Goal: Task Accomplishment & Management: Use online tool/utility

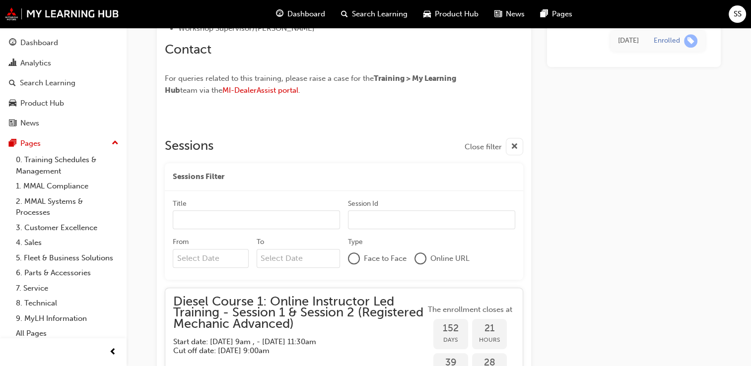
scroll to position [753, 0]
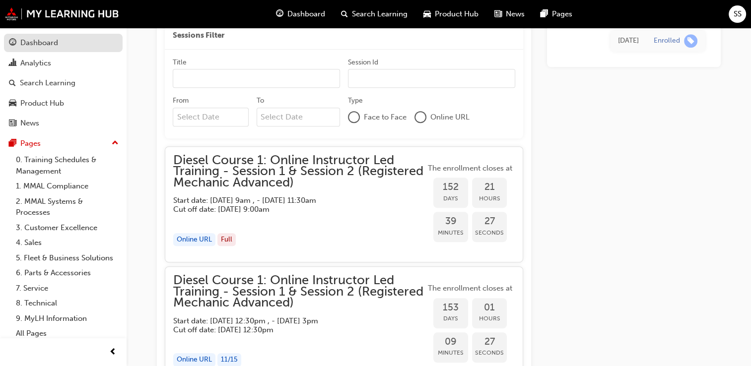
click at [75, 43] on div "Dashboard" at bounding box center [63, 43] width 109 height 12
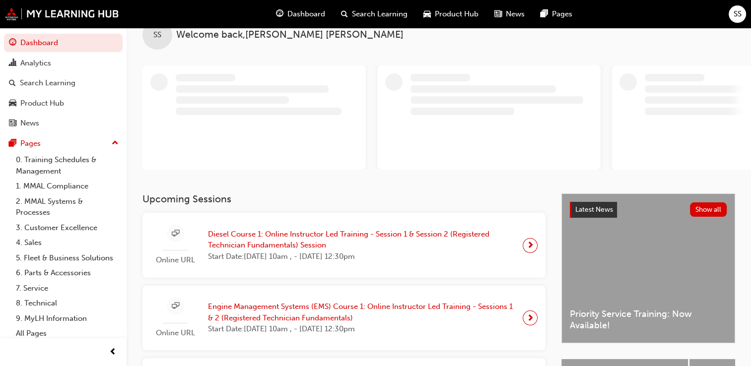
scroll to position [61, 0]
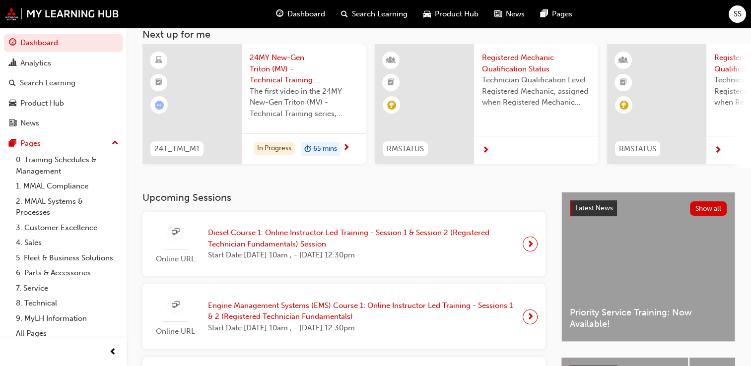
drag, startPoint x: 288, startPoint y: 166, endPoint x: 273, endPoint y: 200, distance: 36.7
click at [273, 200] on h3 "Upcoming Sessions" at bounding box center [343, 197] width 403 height 11
click at [268, 237] on span "Diesel Course 1: Online Instructor Led Training - Session 1 & Session 2 (Regist…" at bounding box center [361, 238] width 307 height 22
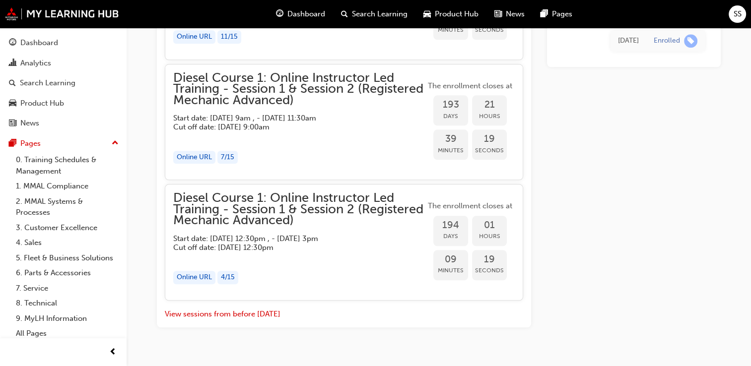
scroll to position [1092, 0]
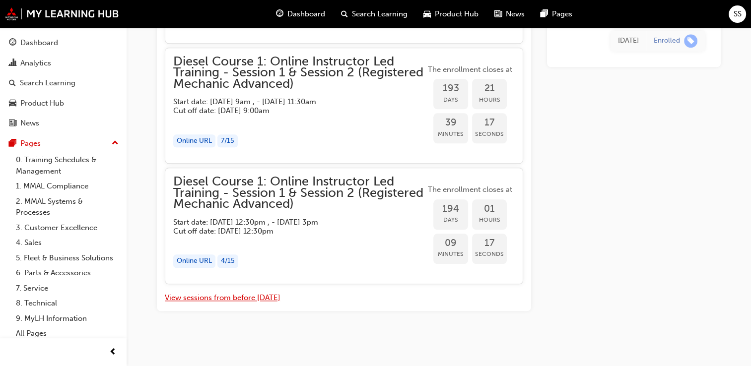
click at [236, 298] on button "View sessions from before [DATE]" at bounding box center [223, 297] width 116 height 11
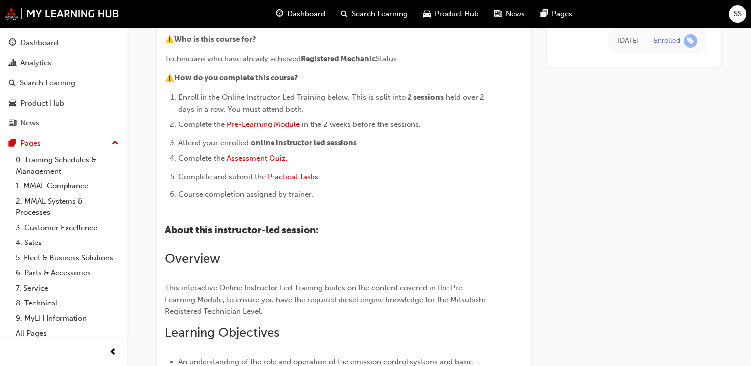
scroll to position [141, 0]
click at [281, 159] on span "Assessment Quiz." at bounding box center [257, 158] width 61 height 9
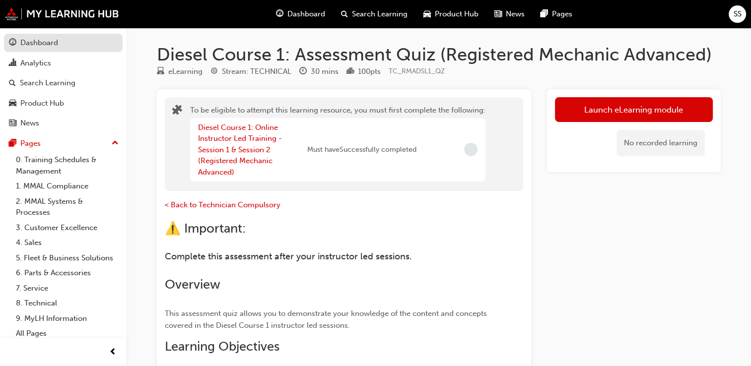
click at [66, 49] on div "Dashboard" at bounding box center [63, 43] width 109 height 12
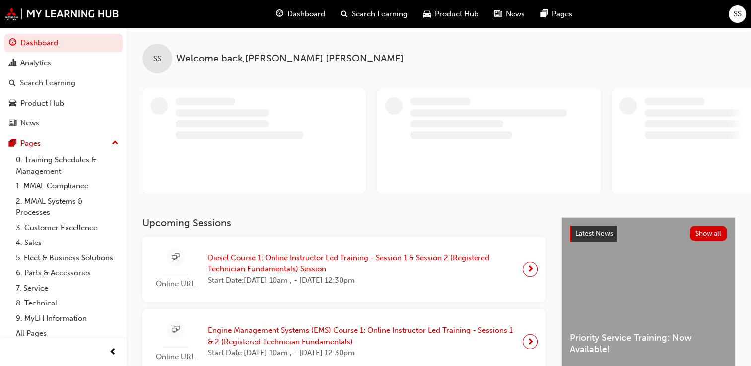
click at [310, 135] on div at bounding box center [267, 136] width 182 height 11
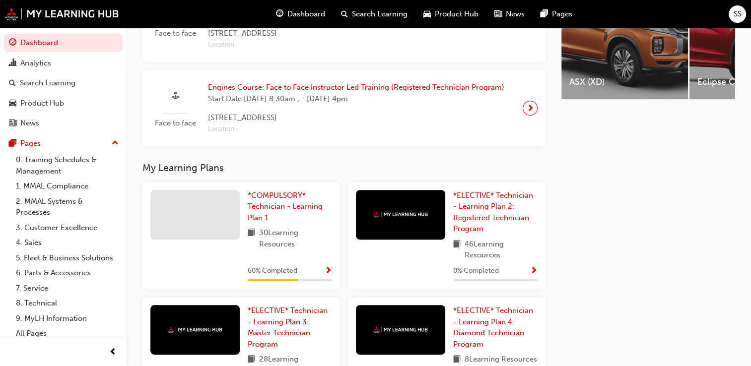
scroll to position [438, 0]
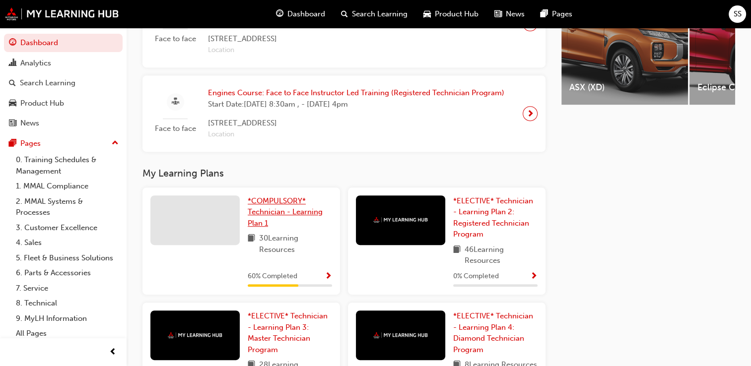
click at [281, 207] on span "*COMPULSORY* Technician - Learning Plan 1" at bounding box center [285, 211] width 75 height 31
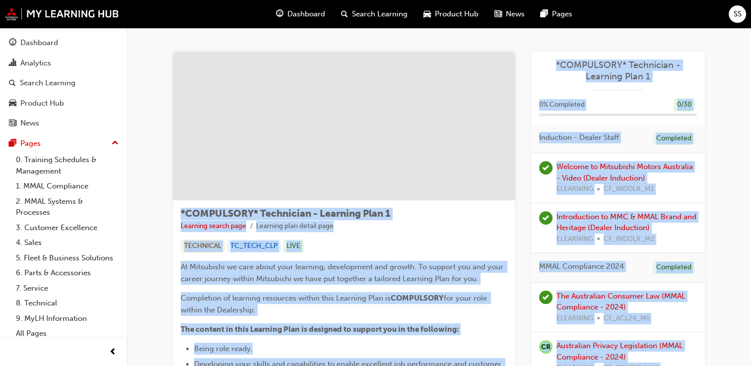
drag, startPoint x: 281, startPoint y: 207, endPoint x: 411, endPoint y: 172, distance: 135.3
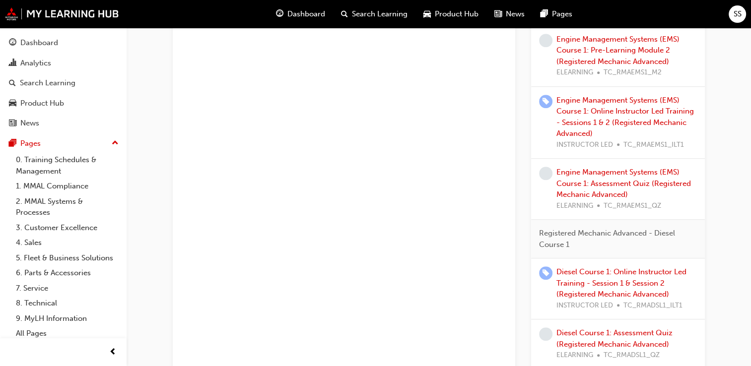
scroll to position [854, 0]
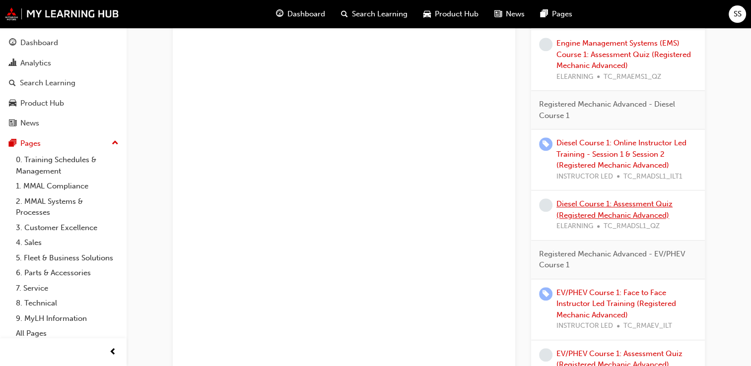
click at [586, 200] on link "Diesel Course 1: Assessment Quiz (Registered Mechanic Advanced)" at bounding box center [614, 209] width 116 height 20
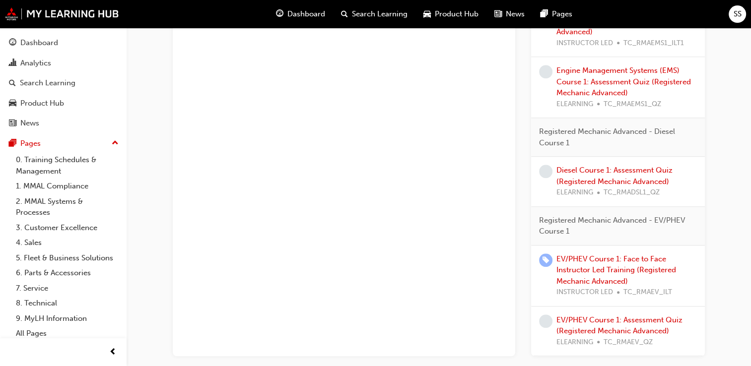
scroll to position [824, 0]
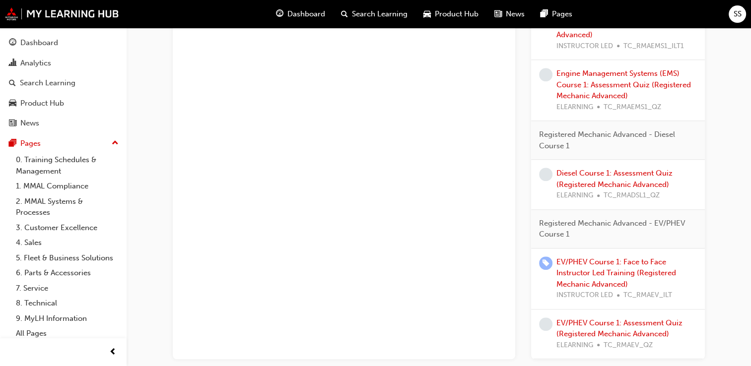
click at [606, 176] on div "Diesel Course 1: Assessment Quiz (Registered Mechanic Advanced) ELEARNING TC_RM…" at bounding box center [626, 185] width 140 height 34
click at [606, 173] on link "Diesel Course 1: Assessment Quiz (Registered Mechanic Advanced)" at bounding box center [614, 179] width 116 height 20
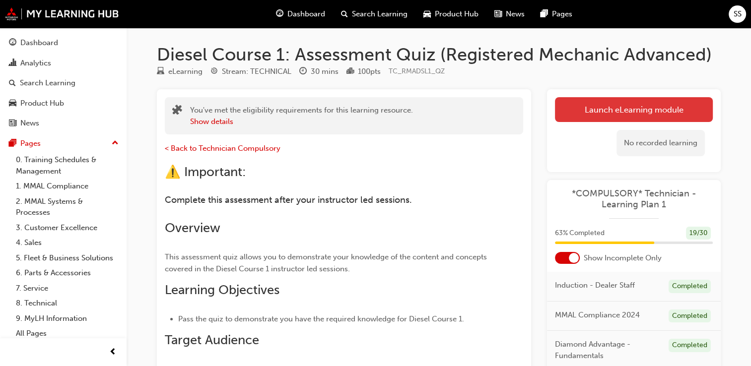
click at [595, 106] on link "Launch eLearning module" at bounding box center [634, 109] width 158 height 25
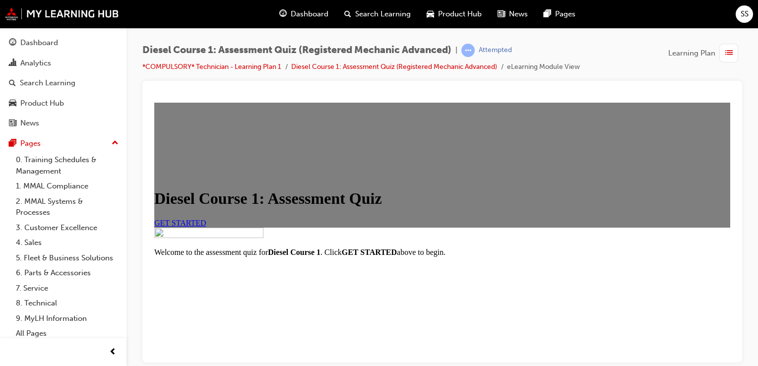
scroll to position [142, 0]
click at [206, 218] on link "GET STARTED" at bounding box center [180, 222] width 52 height 8
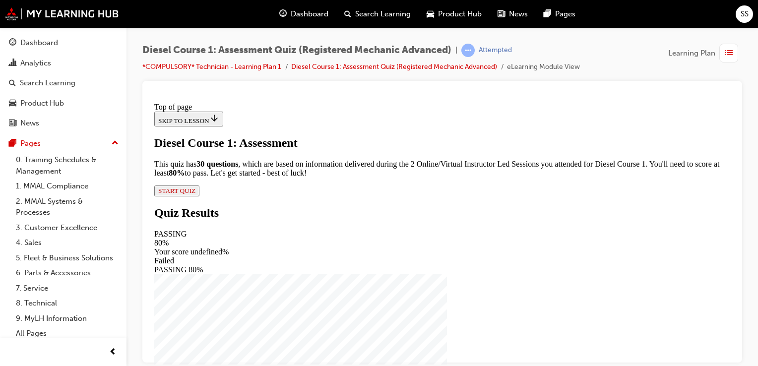
scroll to position [60, 0]
click at [195, 194] on span "START QUIZ" at bounding box center [176, 190] width 37 height 7
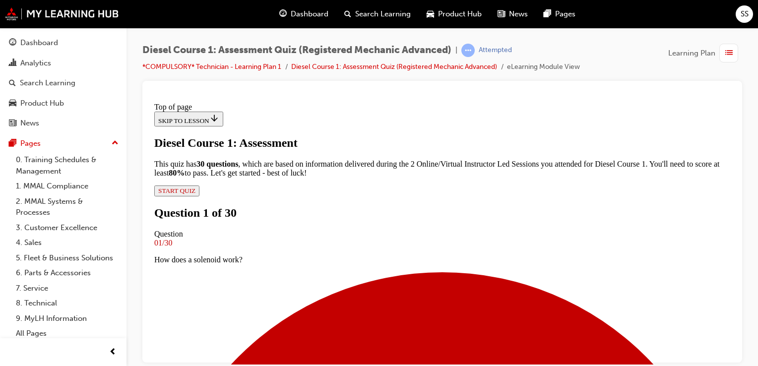
scroll to position [89, 0]
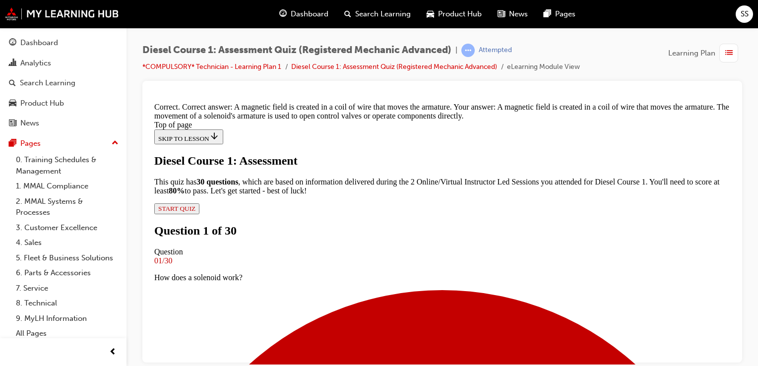
scroll to position [65, 0]
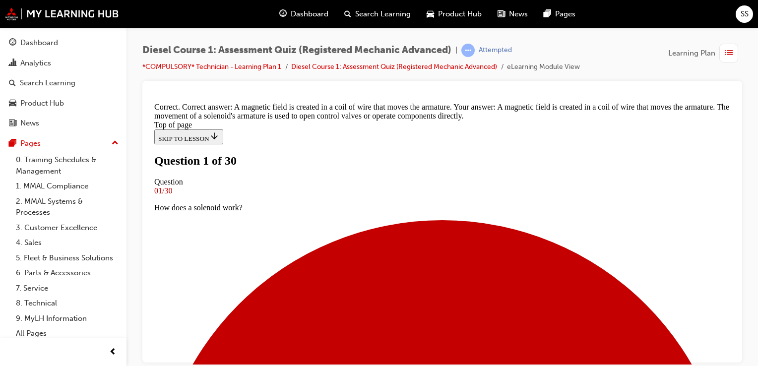
scroll to position [127, 0]
drag, startPoint x: 268, startPoint y: 119, endPoint x: 339, endPoint y: 298, distance: 192.4
copy div "Which of these is a type of control signal that the ECU might use to operate an…"
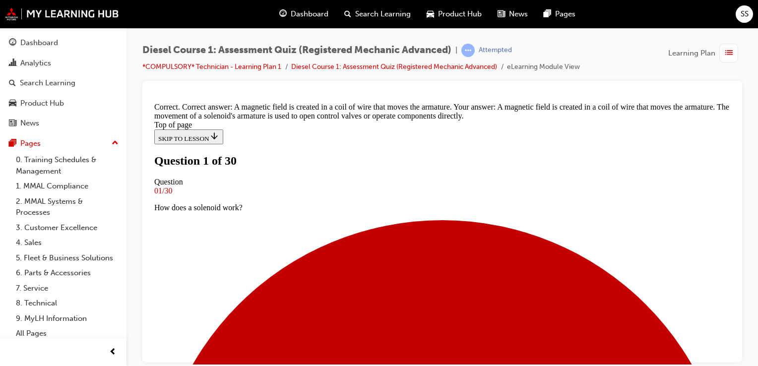
scroll to position [83, 0]
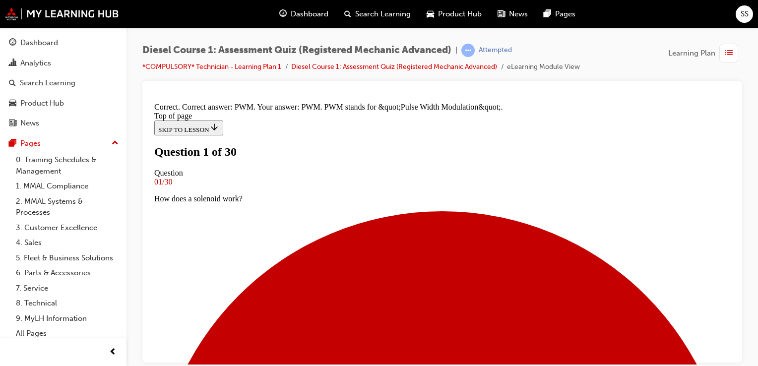
scroll to position [288, 0]
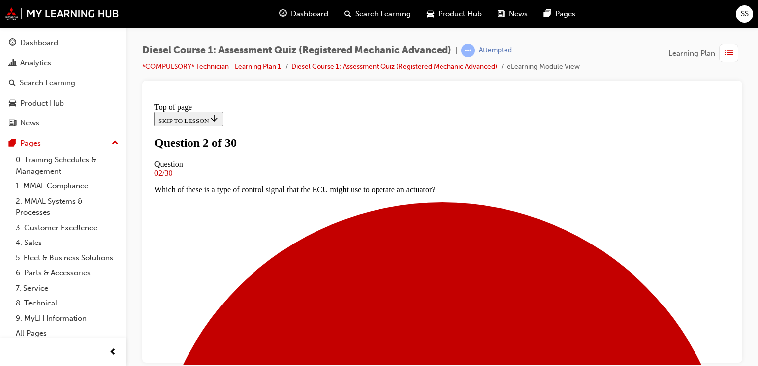
scroll to position [121, 0]
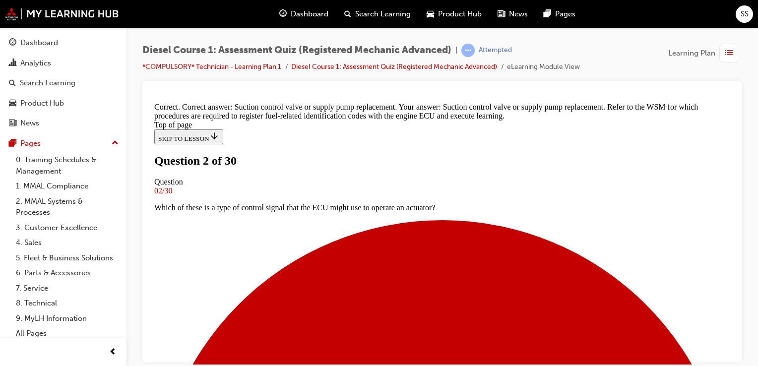
scroll to position [286, 0]
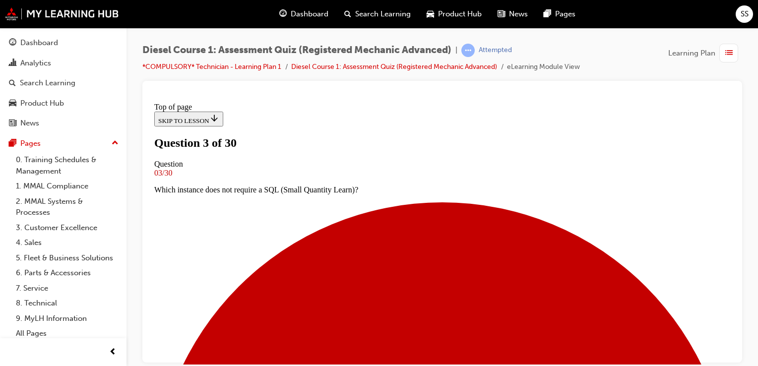
scroll to position [97, 0]
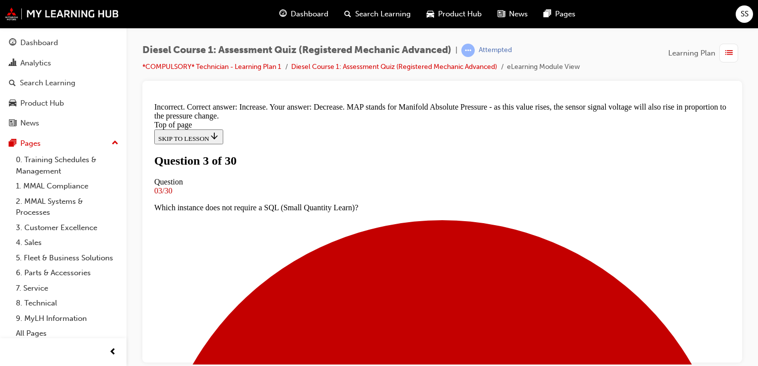
scroll to position [276, 0]
drag, startPoint x: 464, startPoint y: 252, endPoint x: 560, endPoint y: 265, distance: 96.3
drag, startPoint x: 560, startPoint y: 265, endPoint x: 549, endPoint y: 282, distance: 20.1
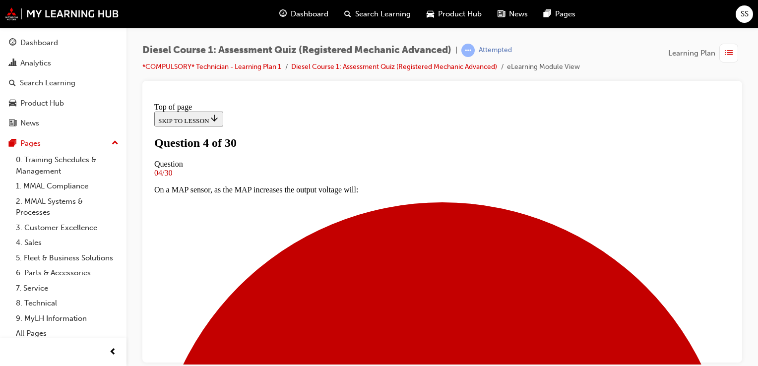
scroll to position [121, 0]
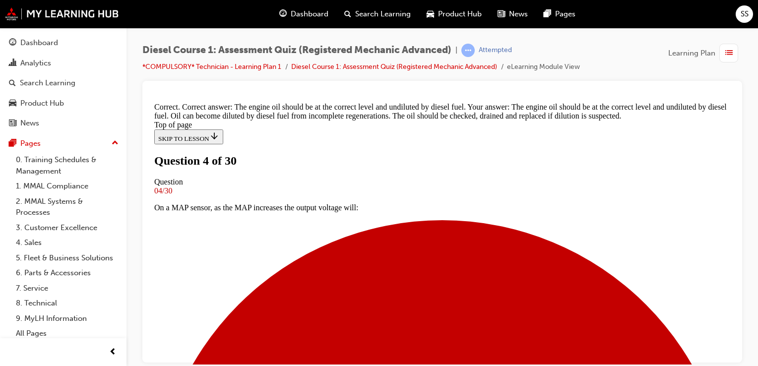
scroll to position [273, 0]
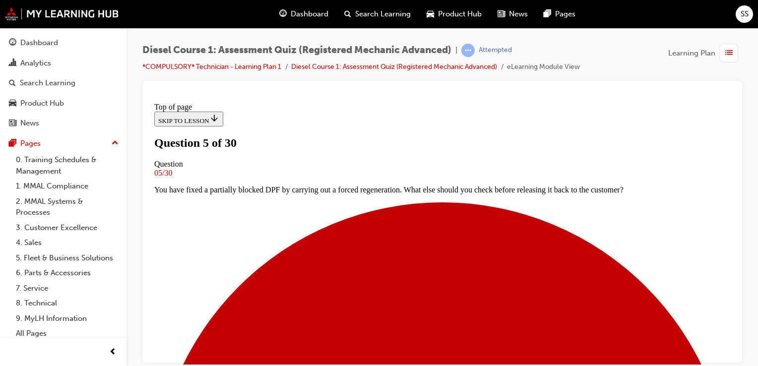
scroll to position [115, 0]
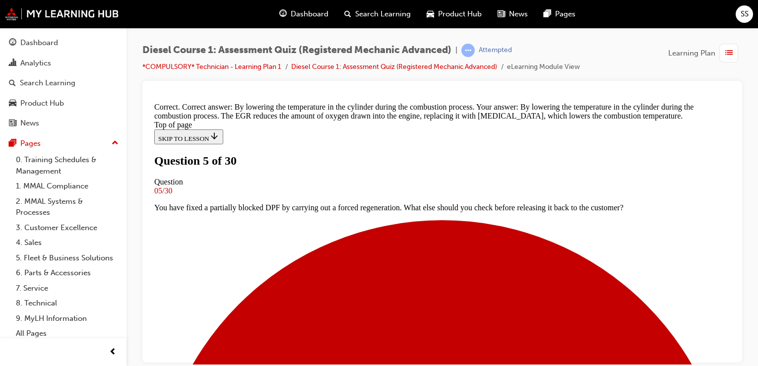
scroll to position [296, 0]
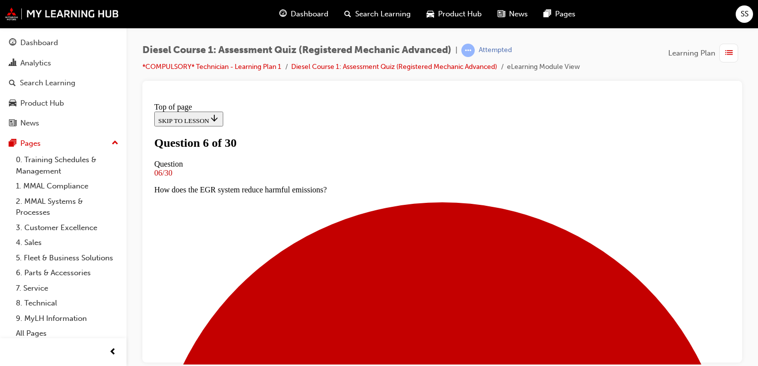
scroll to position [160, 0]
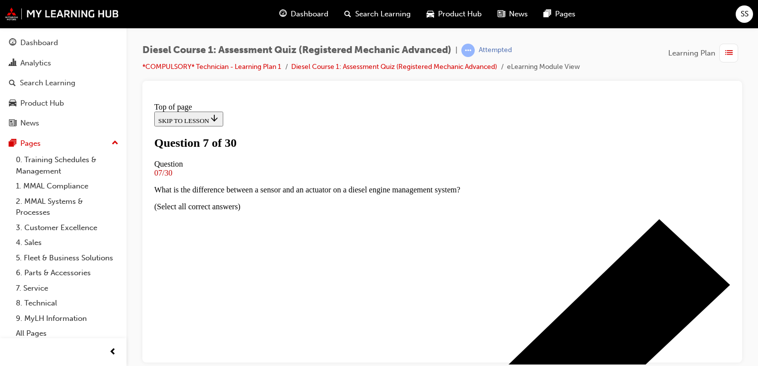
scroll to position [117, 0]
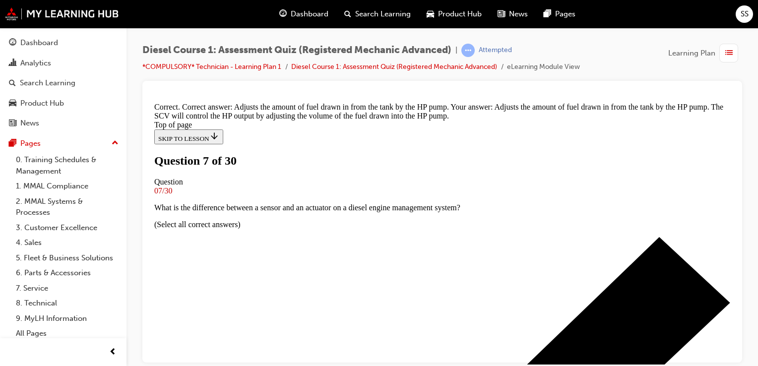
scroll to position [87, 0]
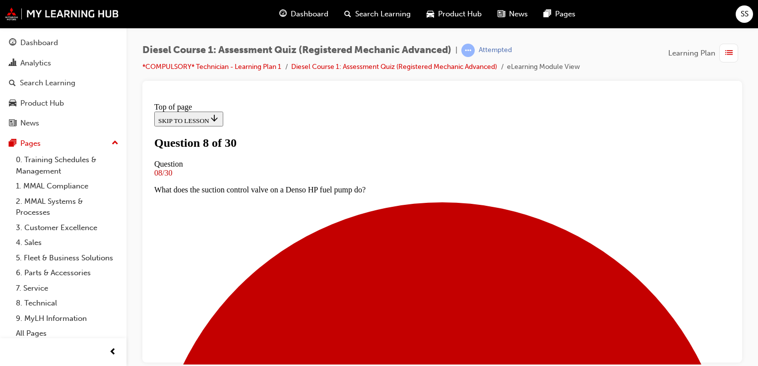
scroll to position [116, 0]
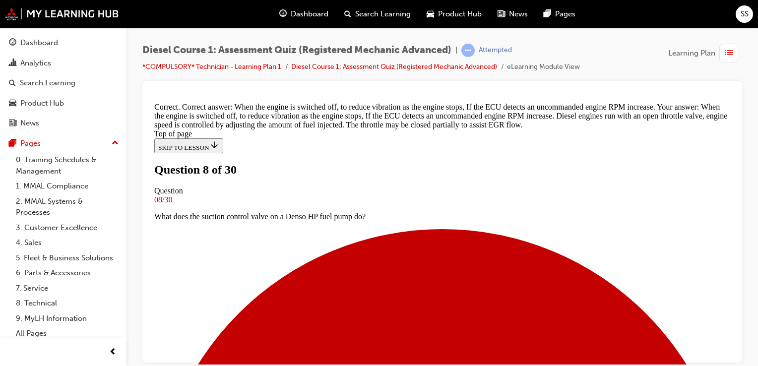
scroll to position [308, 0]
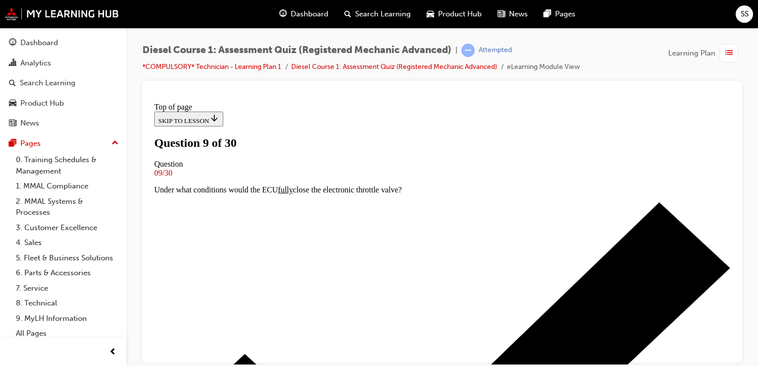
scroll to position [88, 0]
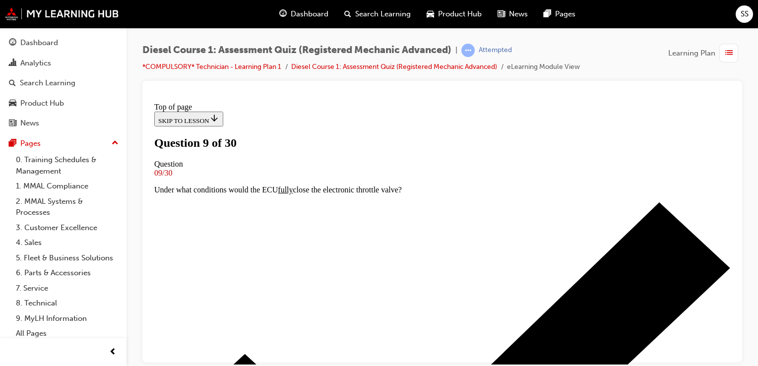
scroll to position [171, 0]
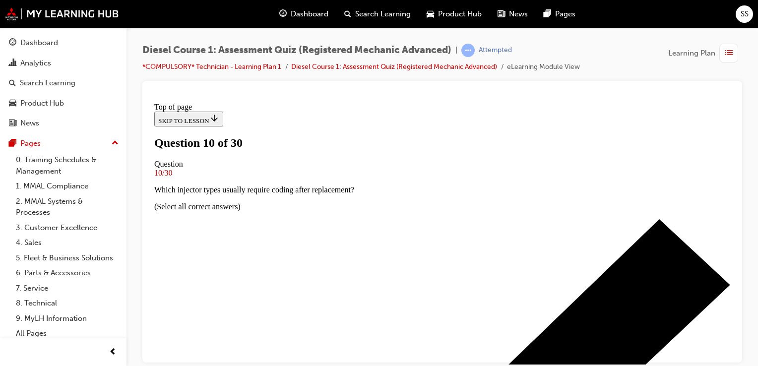
scroll to position [123, 0]
drag, startPoint x: 271, startPoint y: 117, endPoint x: 412, endPoint y: 325, distance: 251.7
copy div "What is the maximum voltage value supplied by the ECU when operating a piezo ty…"
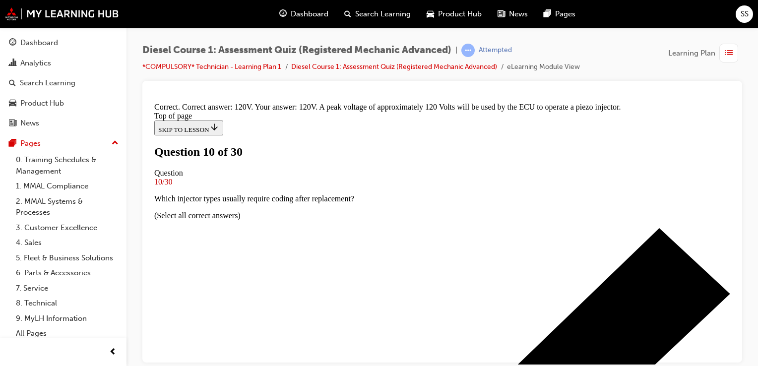
scroll to position [303, 0]
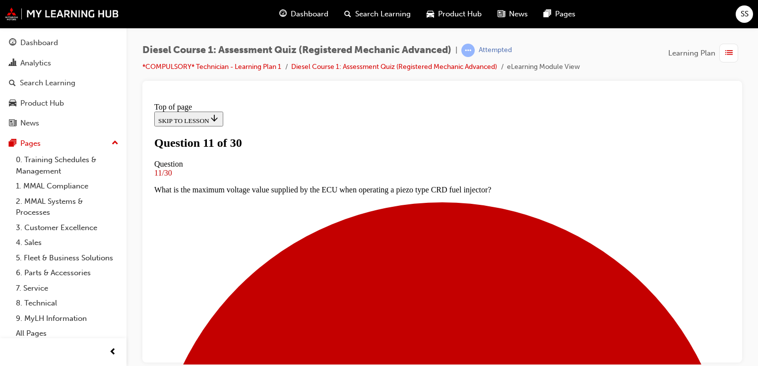
scroll to position [99, 0]
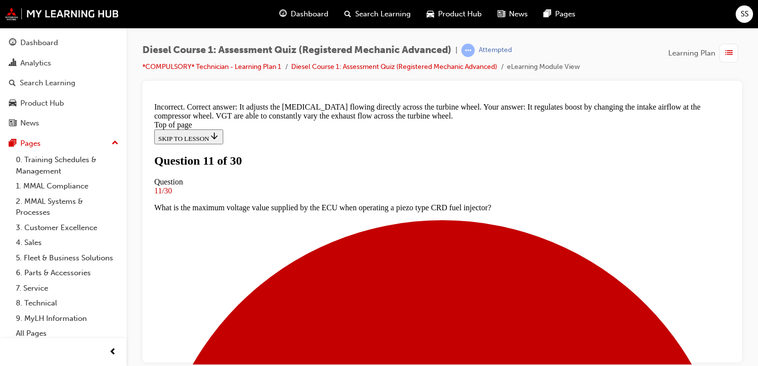
scroll to position [294, 0]
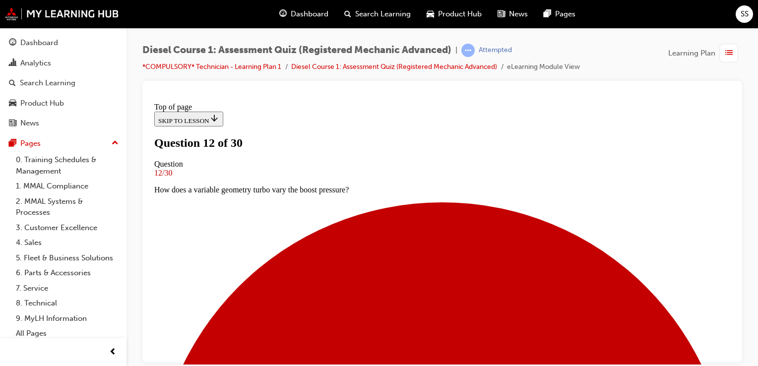
scroll to position [95, 0]
drag, startPoint x: 266, startPoint y: 146, endPoint x: 346, endPoint y: 316, distance: 187.5
copy div "How many signal channels does the Accelerator Position Sensor have? 3 1 4 2"
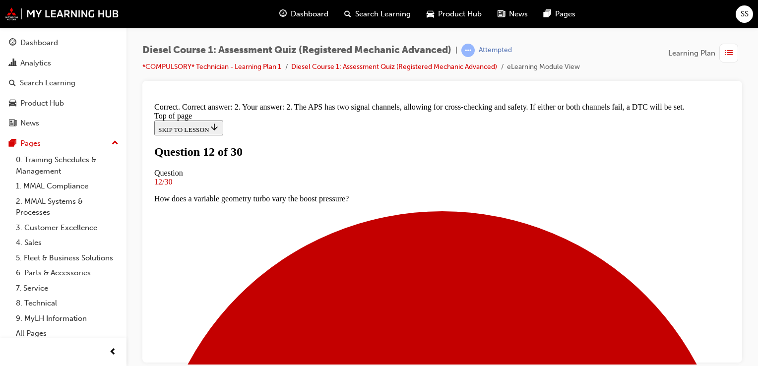
scroll to position [248, 0]
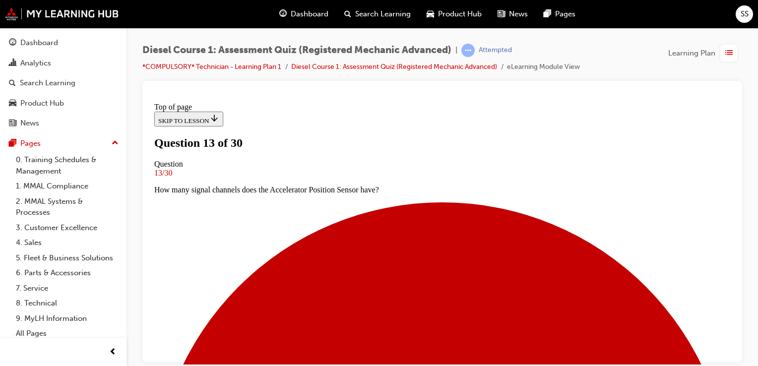
scroll to position [83, 0]
drag, startPoint x: 264, startPoint y: 156, endPoint x: 393, endPoint y: 332, distance: 218.3
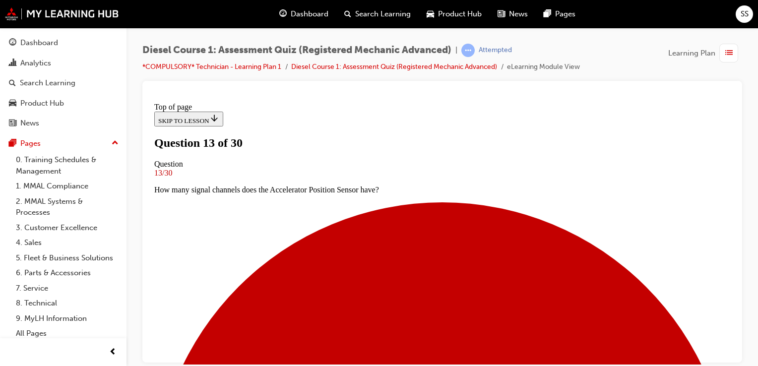
drag, startPoint x: 267, startPoint y: 161, endPoint x: 350, endPoint y: 332, distance: 190.2
drag, startPoint x: 267, startPoint y: 161, endPoint x: 344, endPoint y: 325, distance: 181.1
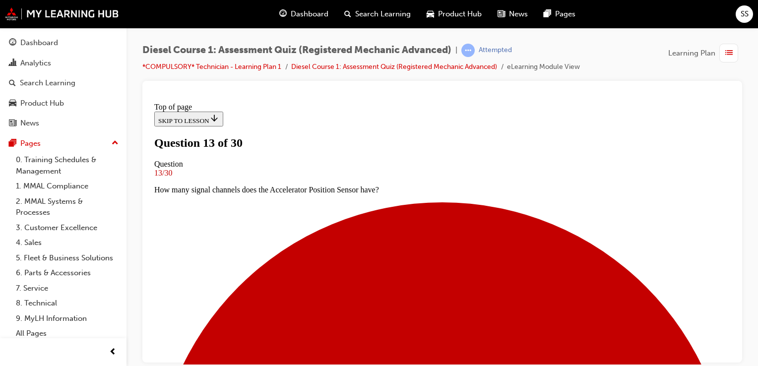
copy div "During regeneration, the temperature within the DPF reaches? 600°C 1000°C 200°C…"
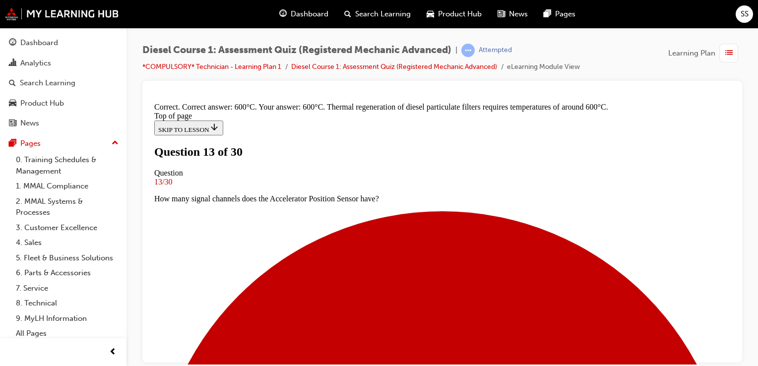
scroll to position [286, 0]
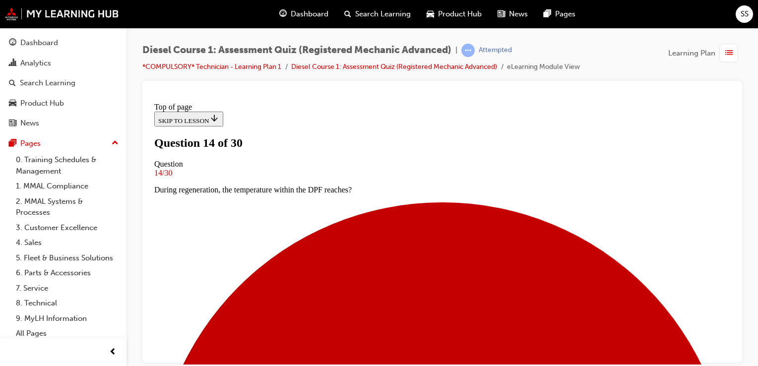
scroll to position [138, 0]
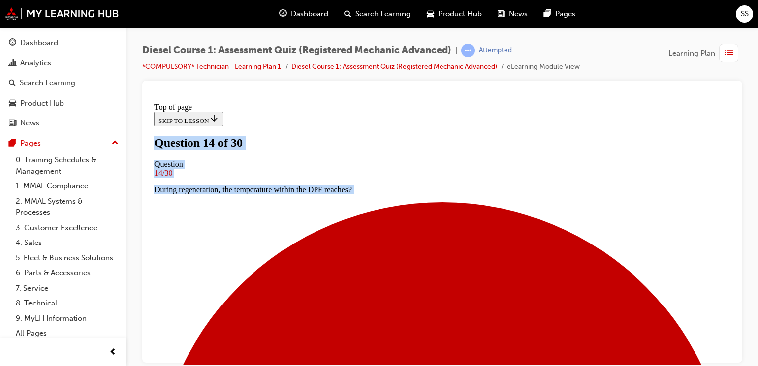
scroll to position [240, 0]
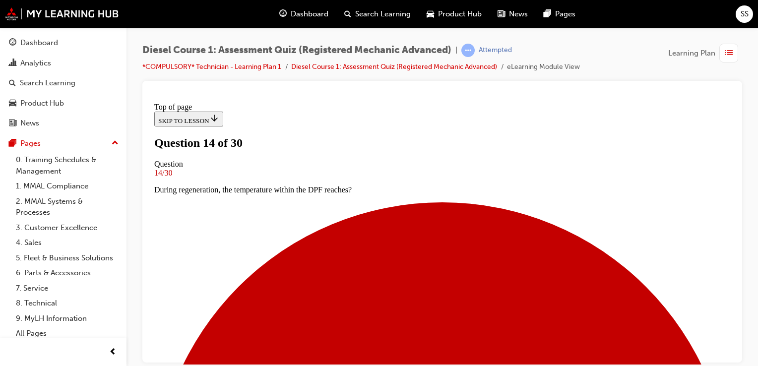
drag, startPoint x: 264, startPoint y: 136, endPoint x: 458, endPoint y: 216, distance: 210.3
copy div "What would happen if the intake air temperature sensor was to fail completely (…"
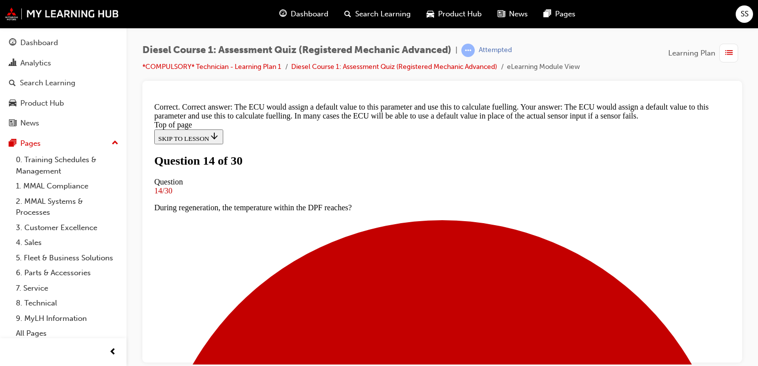
scroll to position [294, 0]
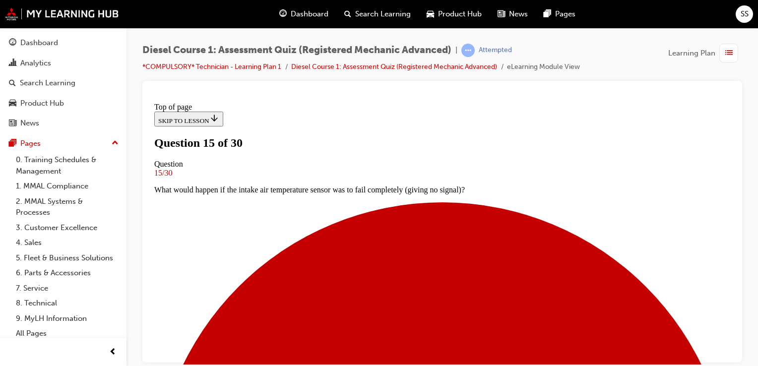
scroll to position [101, 0]
drag, startPoint x: 261, startPoint y: 141, endPoint x: 554, endPoint y: 213, distance: 301.0
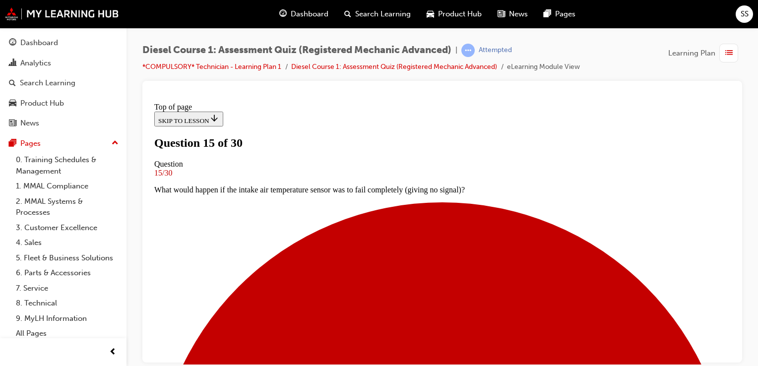
copy div "Why does a crankshaft sensor ring have missing teeth? To allow the ECU to deter…"
click at [665, 90] on div at bounding box center [442, 94] width 584 height 10
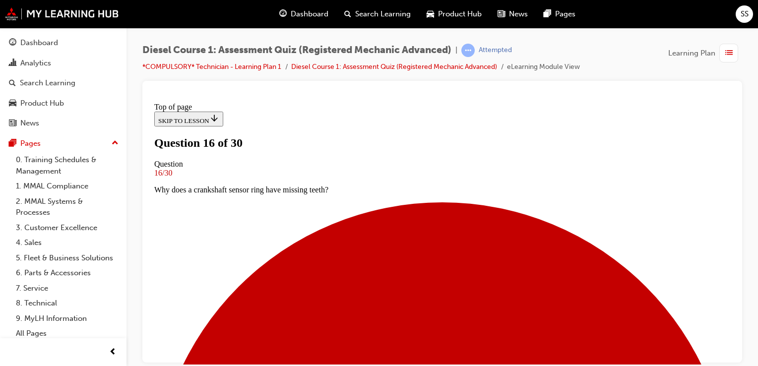
scroll to position [102, 0]
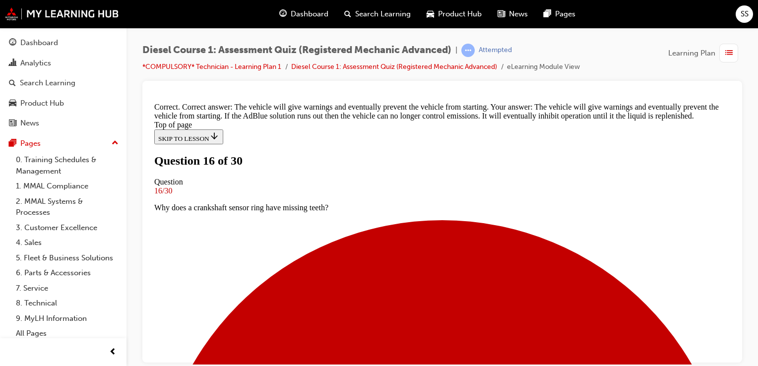
scroll to position [256, 0]
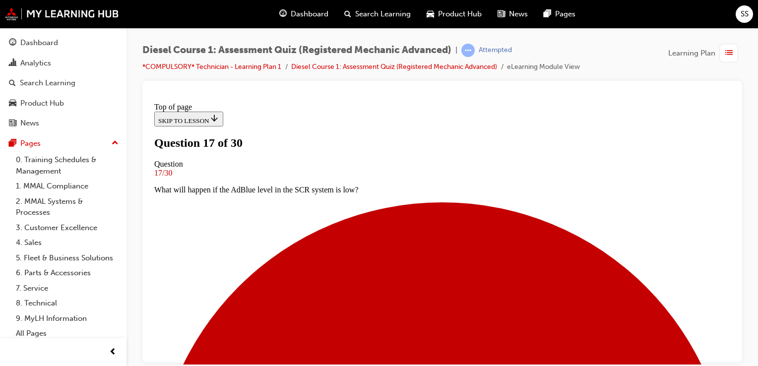
scroll to position [100, 0]
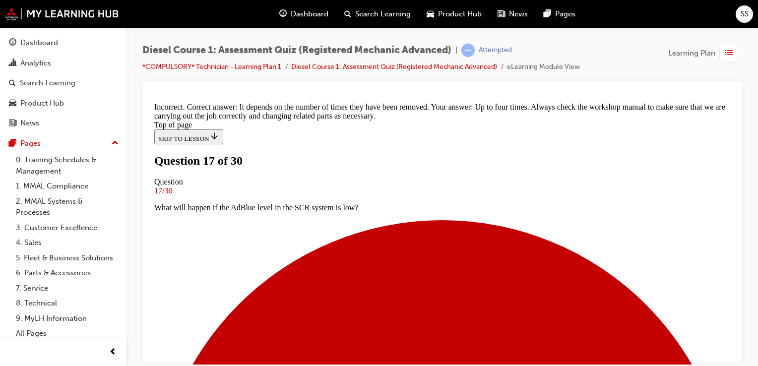
scroll to position [100, 0]
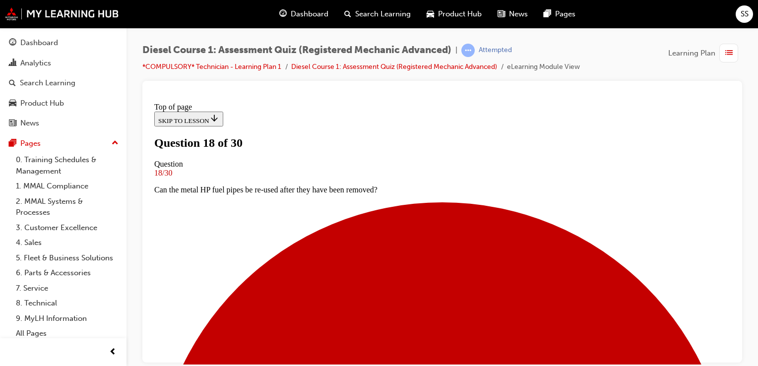
scroll to position [164, 0]
drag, startPoint x: 268, startPoint y: 129, endPoint x: 452, endPoint y: 262, distance: 227.1
copy div "During SQL, the engine ECU calculates actual injection from each cylinder and c…"
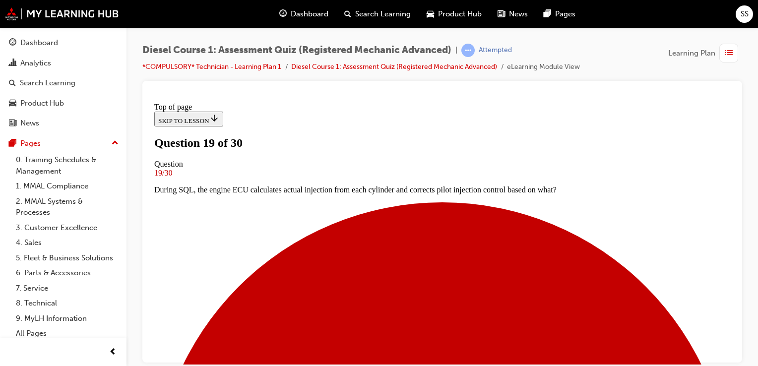
scroll to position [122, 0]
drag, startPoint x: 270, startPoint y: 122, endPoint x: 405, endPoint y: 298, distance: 221.5
copy div "What does the DPF warning light indicate? DPF regen required but the driving co…"
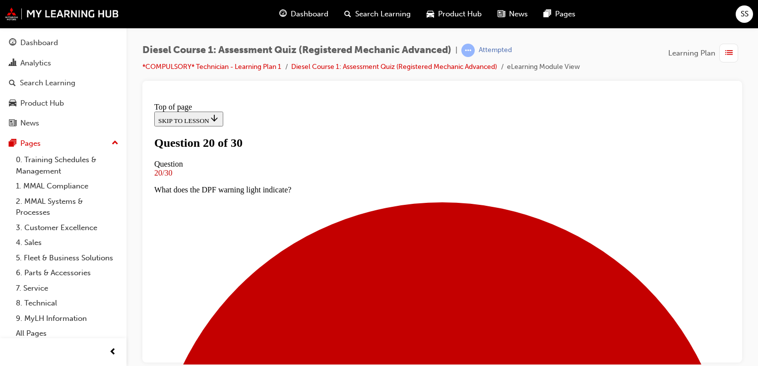
scroll to position [139, 0]
drag, startPoint x: 266, startPoint y: 103, endPoint x: 433, endPoint y: 291, distance: 251.3
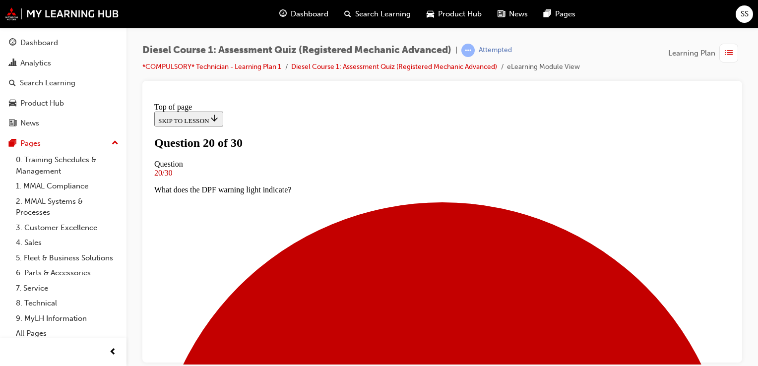
drag, startPoint x: 397, startPoint y: 282, endPoint x: 256, endPoint y: 250, distance: 144.9
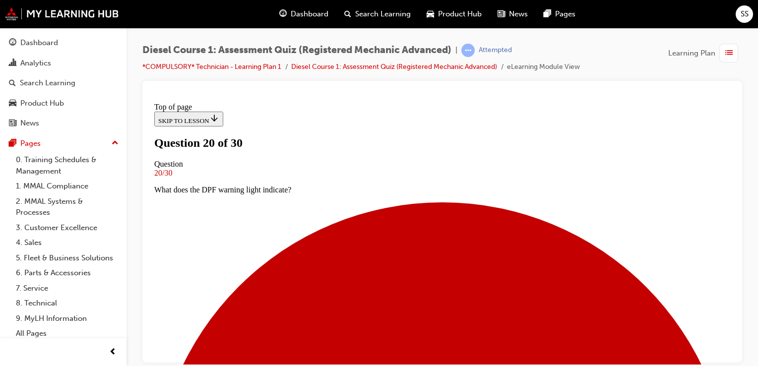
copy div "Which of the following are actuators? (Select all correct answers) Air flow met…"
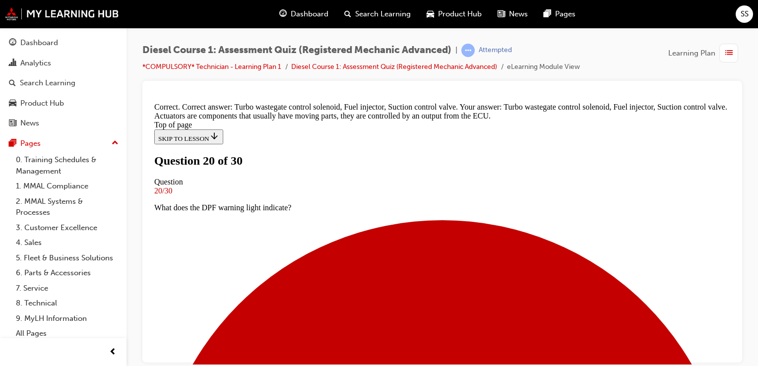
scroll to position [303, 0]
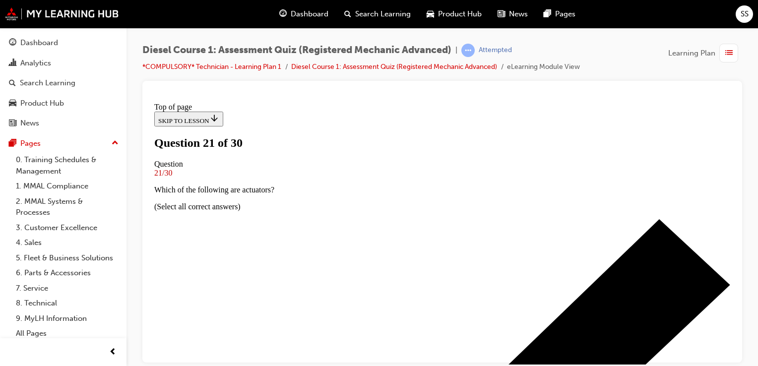
scroll to position [105, 0]
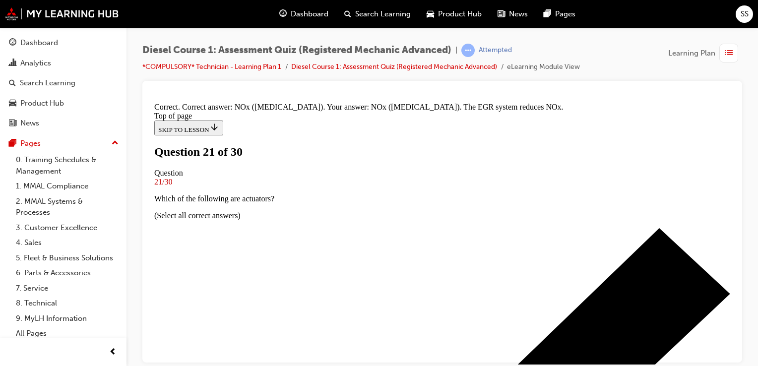
scroll to position [274, 0]
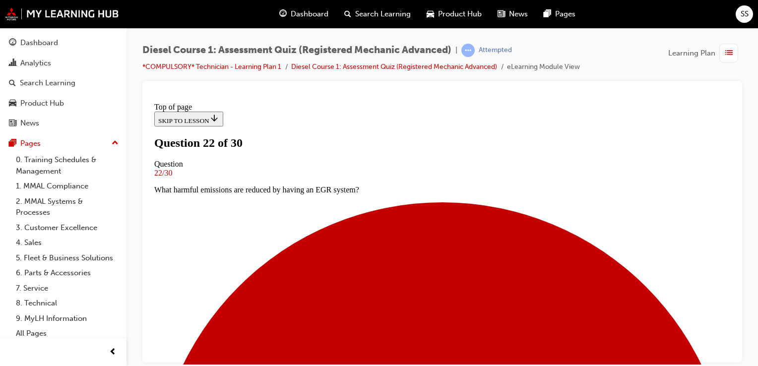
scroll to position [109, 0]
drag, startPoint x: 267, startPoint y: 131, endPoint x: 395, endPoint y: 298, distance: 209.8
copy div "Which component is responsible for controlling HC and CO? SCR EGR DPF Two-way c…"
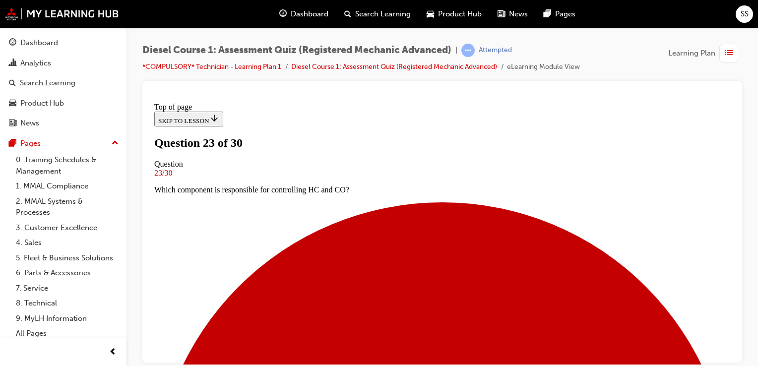
scroll to position [110, 0]
drag, startPoint x: 262, startPoint y: 131, endPoint x: 531, endPoint y: 310, distance: 322.8
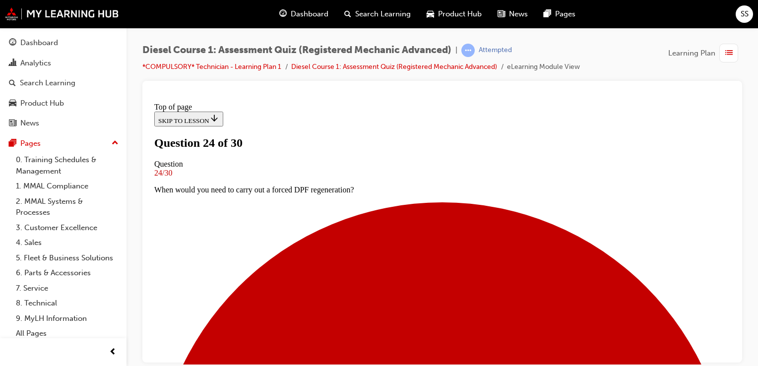
scroll to position [101, 0]
drag, startPoint x: 268, startPoint y: 143, endPoint x: 352, endPoint y: 246, distance: 132.6
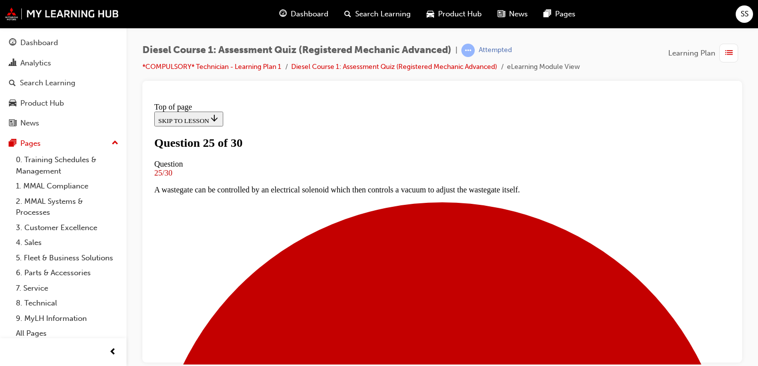
scroll to position [211, 0]
drag, startPoint x: 262, startPoint y: 132, endPoint x: 581, endPoint y: 218, distance: 330.9
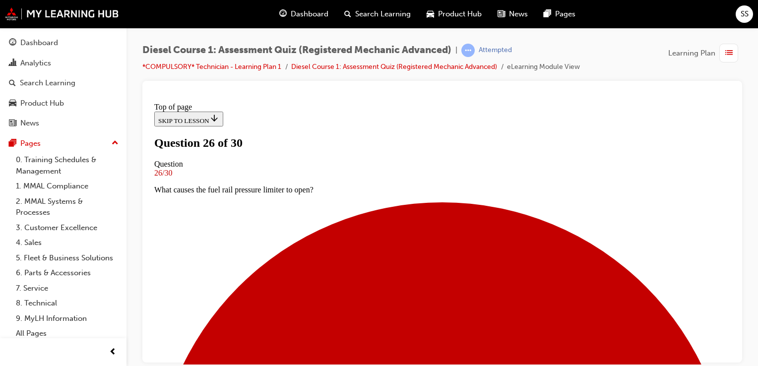
scroll to position [102, 0]
drag, startPoint x: 266, startPoint y: 139, endPoint x: 408, endPoint y: 269, distance: 192.8
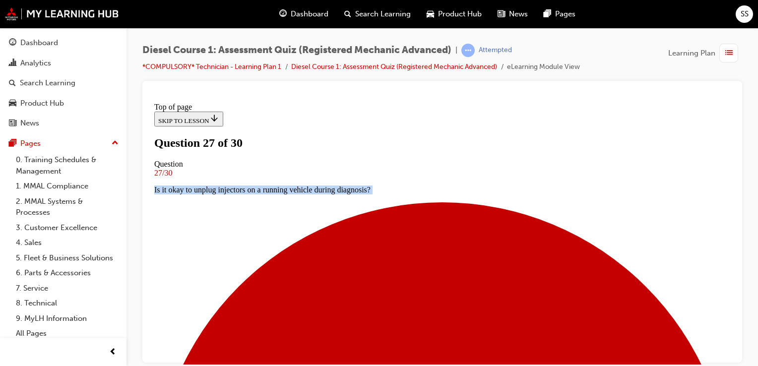
scroll to position [121, 0]
drag, startPoint x: 264, startPoint y: 119, endPoint x: 486, endPoint y: 304, distance: 288.9
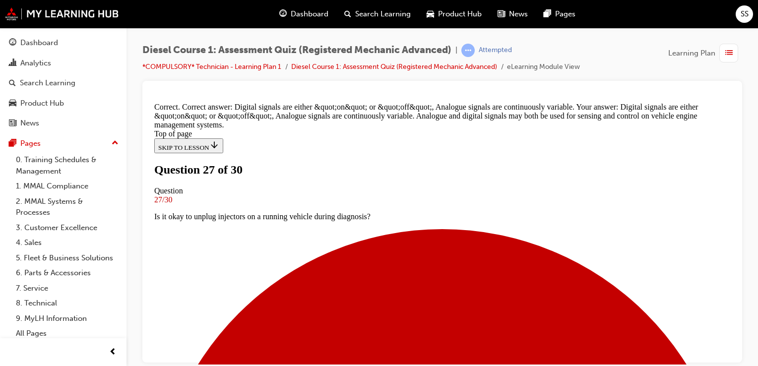
scroll to position [303, 0]
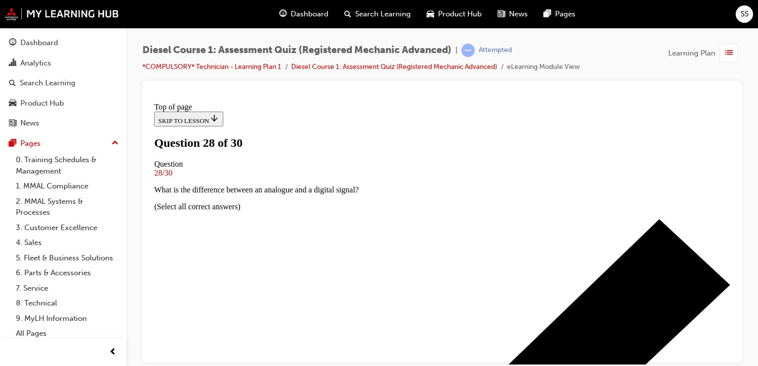
scroll to position [121, 0]
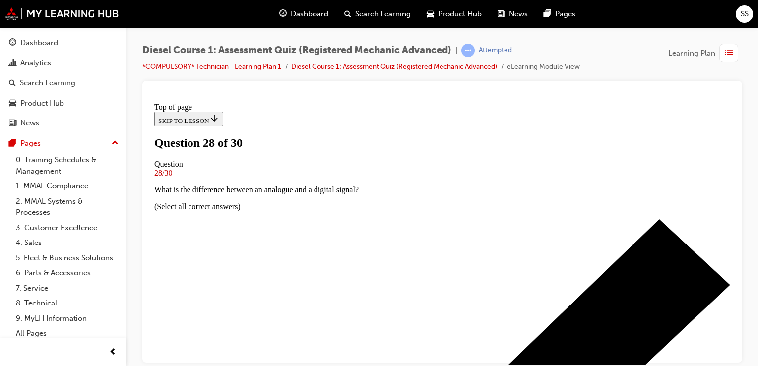
drag, startPoint x: 264, startPoint y: 121, endPoint x: 452, endPoint y: 323, distance: 276.3
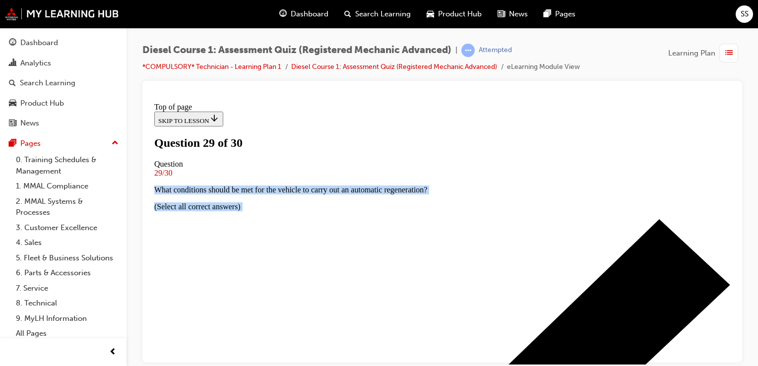
scroll to position [109, 0]
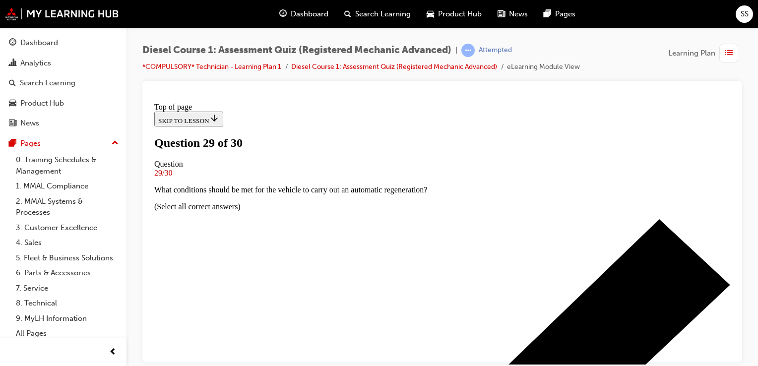
drag, startPoint x: 259, startPoint y: 129, endPoint x: 489, endPoint y: 319, distance: 297.8
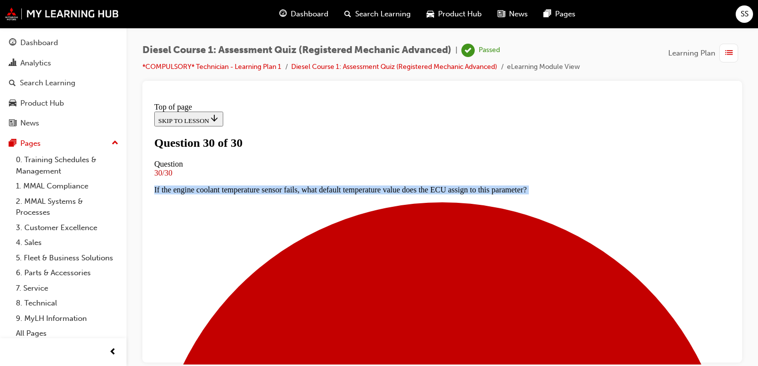
scroll to position [239, 0]
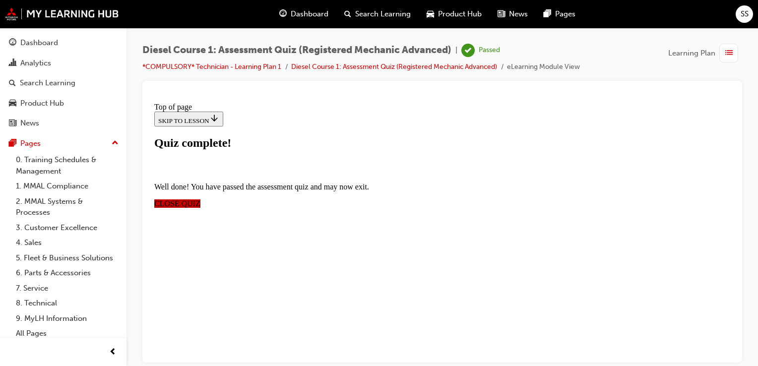
click at [200, 199] on span "CLOSE QUIZ" at bounding box center [177, 203] width 46 height 8
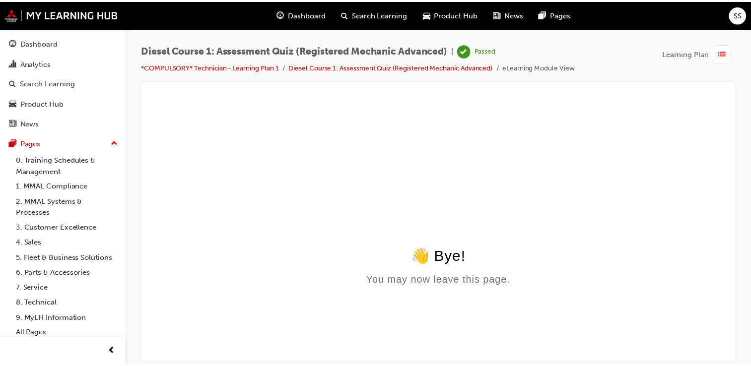
scroll to position [0, 0]
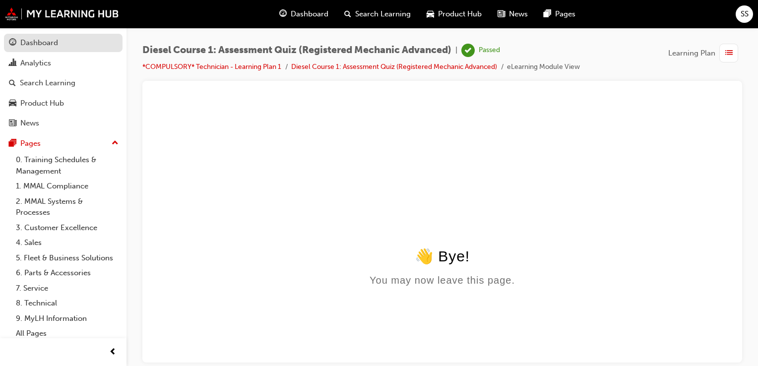
click at [102, 35] on link "Dashboard" at bounding box center [63, 43] width 119 height 18
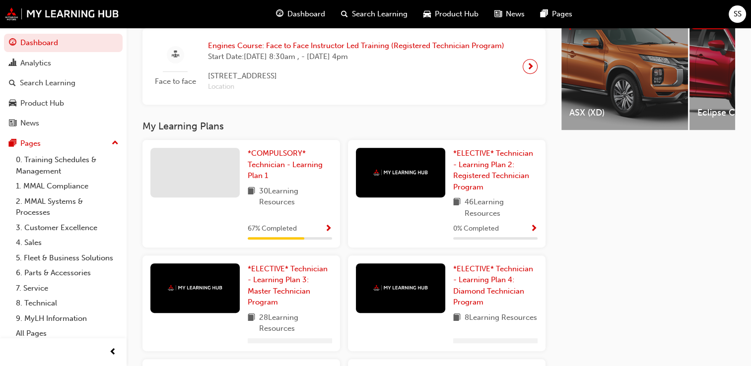
scroll to position [413, 0]
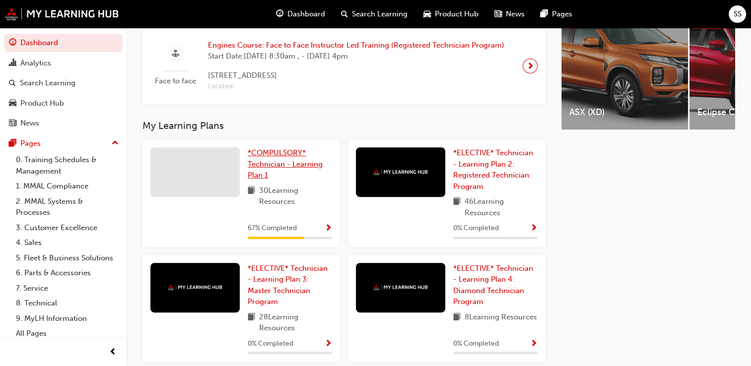
click at [292, 160] on span "*COMPULSORY* Technician - Learning Plan 1" at bounding box center [285, 163] width 75 height 31
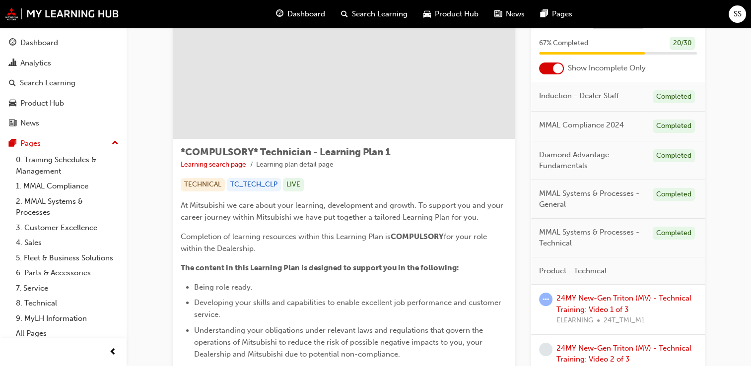
scroll to position [63, 0]
click at [738, 5] on div "SS" at bounding box center [736, 13] width 17 height 17
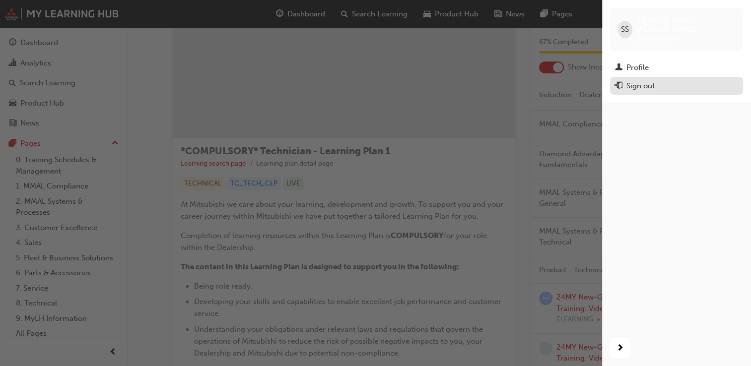
click at [651, 80] on div "Sign out" at bounding box center [640, 85] width 28 height 11
